Goal: Transaction & Acquisition: Purchase product/service

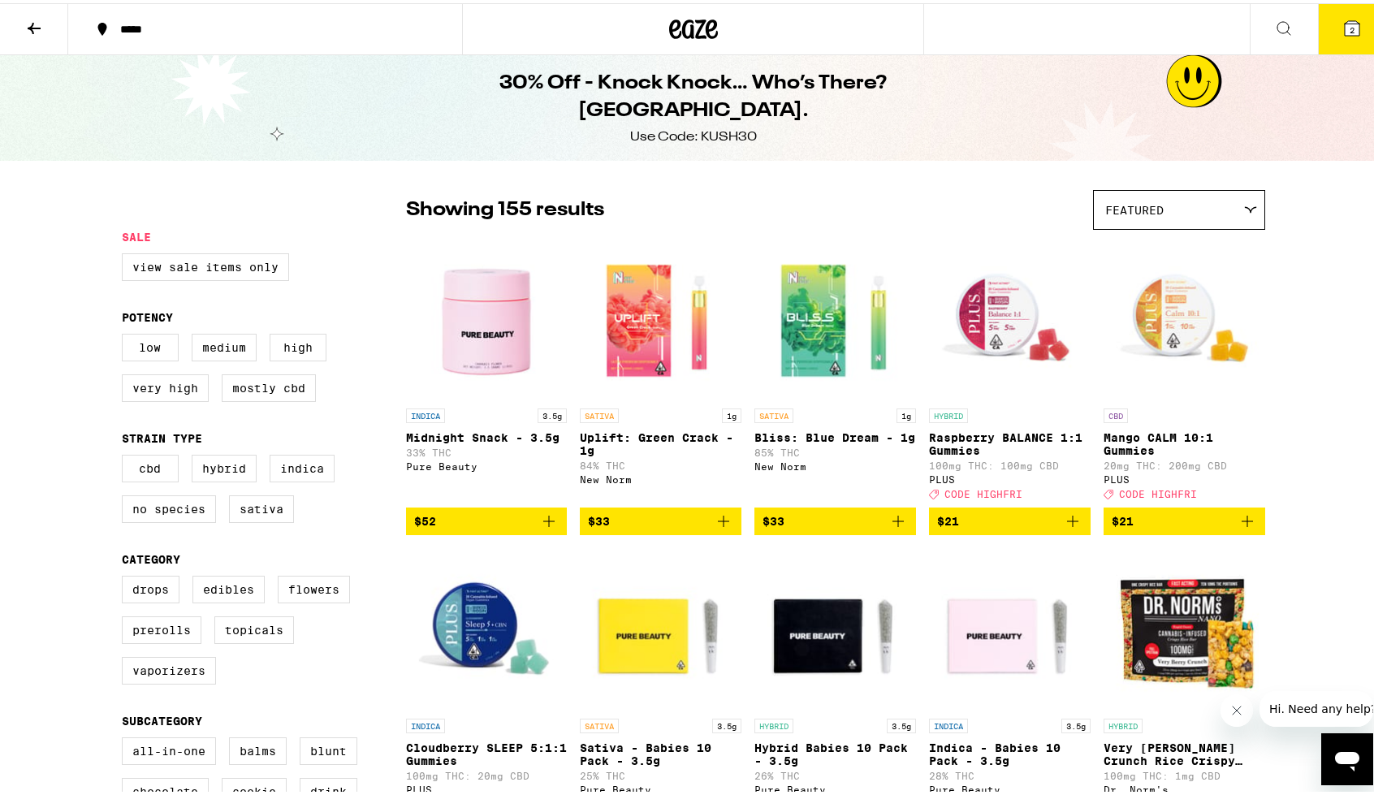
click at [23, 25] on button at bounding box center [34, 26] width 68 height 51
